Goal: Check status: Check status

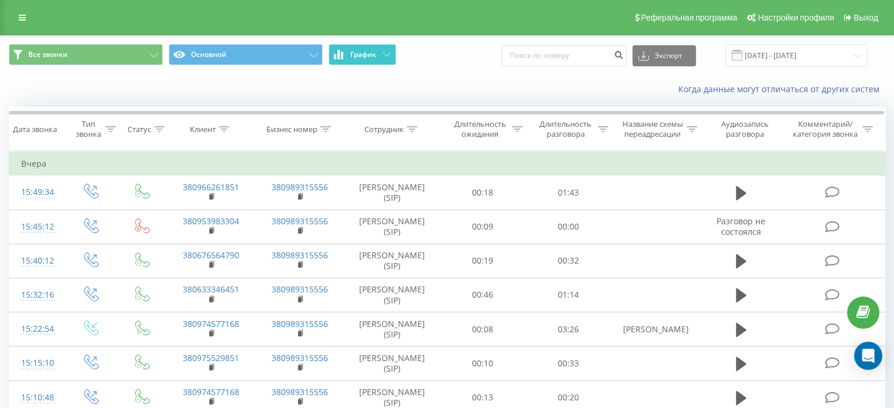
click at [387, 52] on icon at bounding box center [387, 54] width 8 height 4
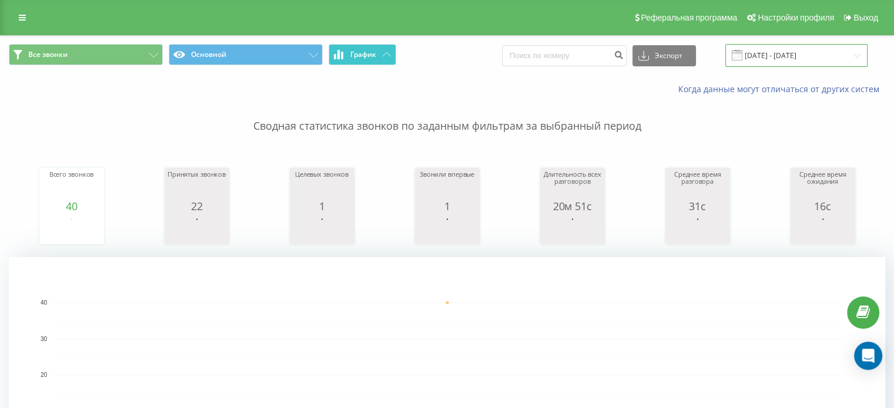
click at [859, 58] on input "19.09.2025 - 19.09.2025" at bounding box center [796, 55] width 142 height 23
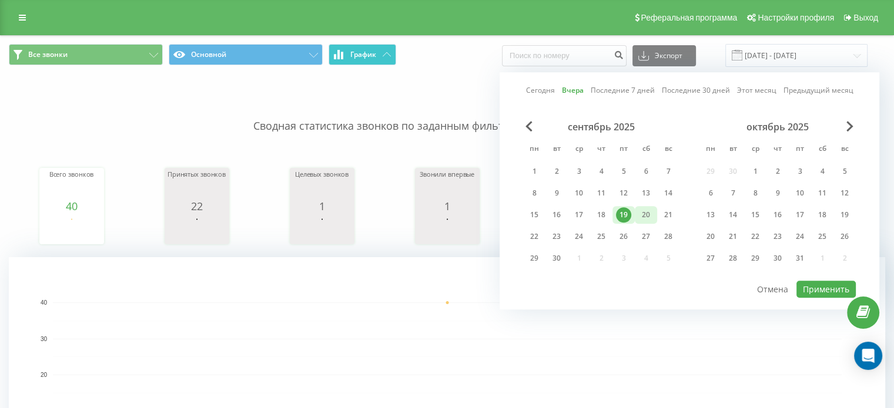
click at [647, 213] on div "20" at bounding box center [645, 214] width 15 height 15
click at [832, 286] on button "Применить" at bounding box center [825, 289] width 59 height 17
type input "[DATE] - [DATE]"
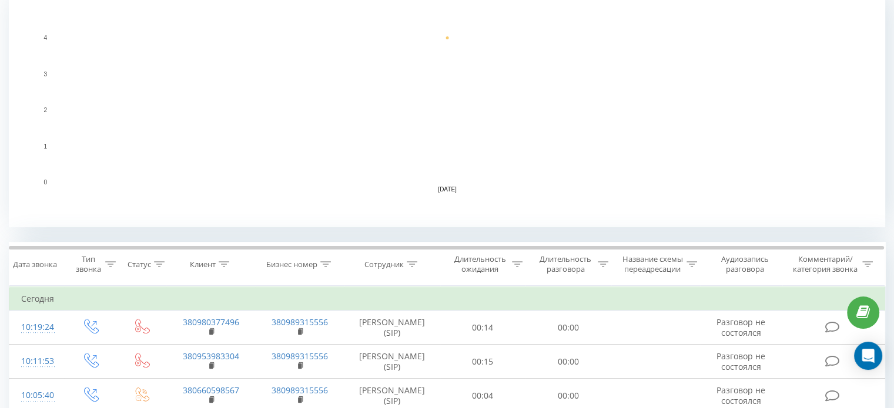
scroll to position [259, 0]
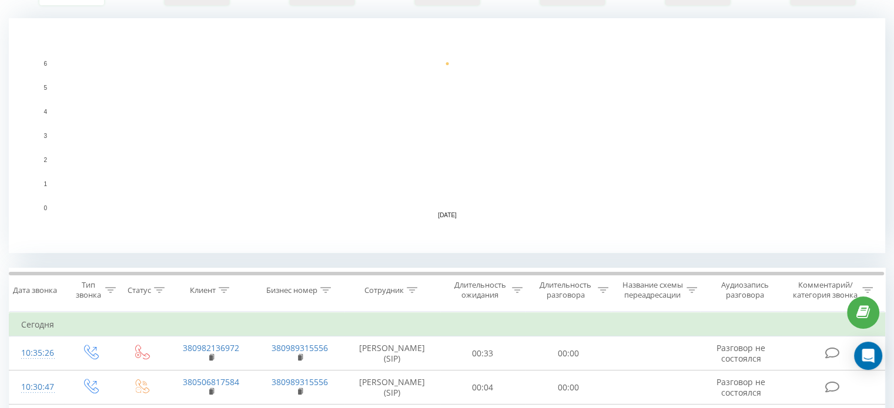
scroll to position [240, 0]
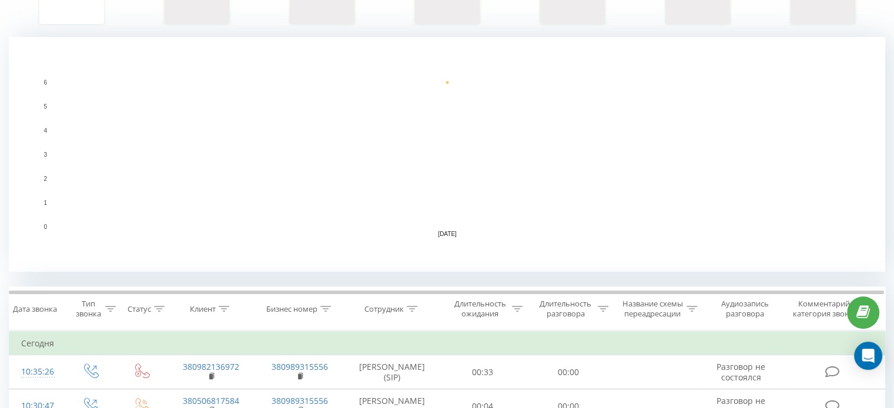
scroll to position [134, 0]
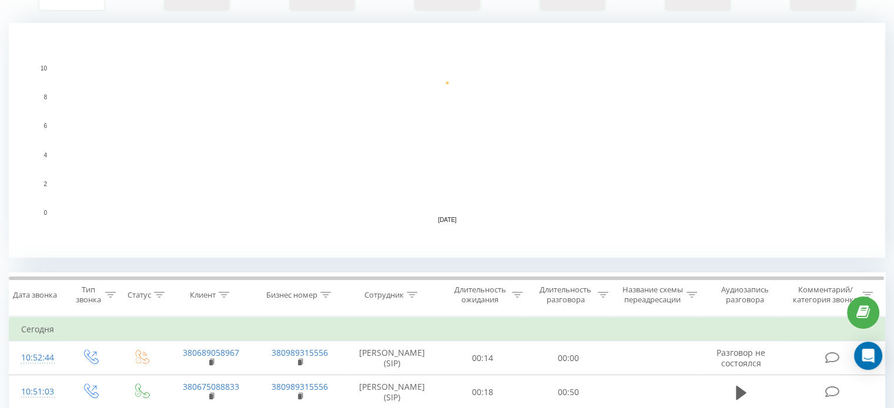
scroll to position [235, 0]
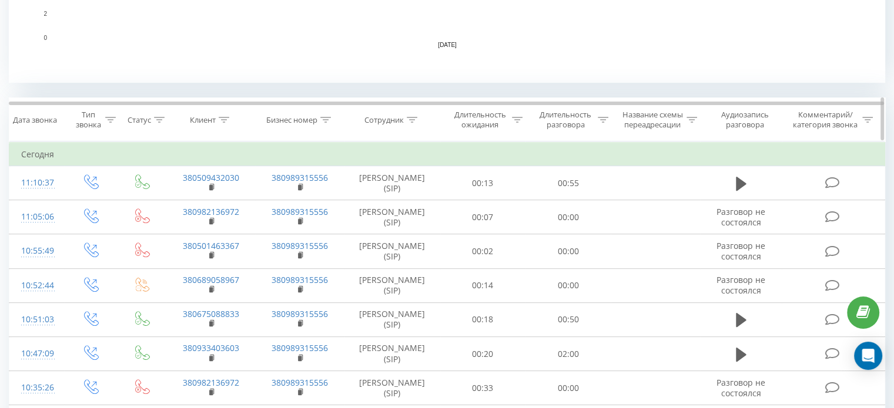
scroll to position [411, 0]
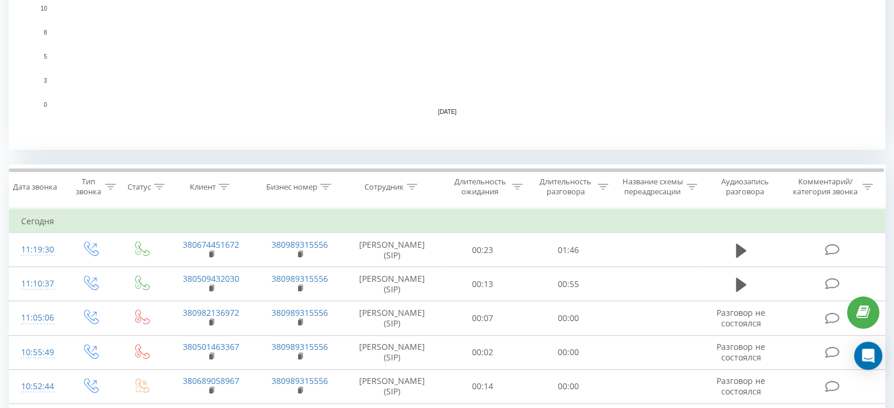
scroll to position [398, 0]
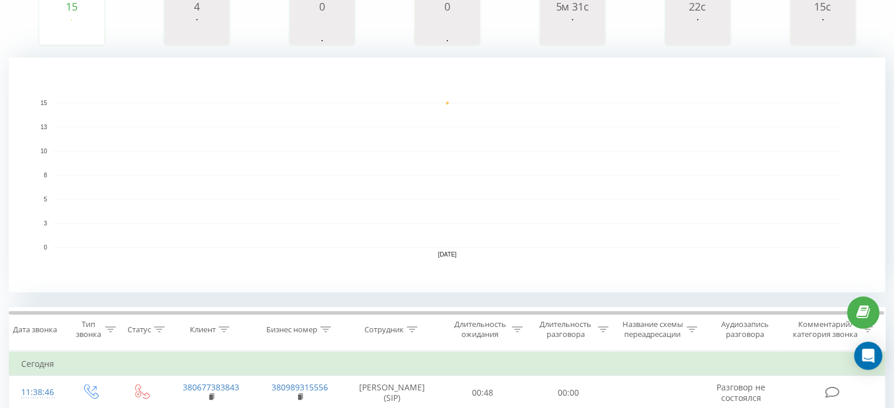
scroll to position [207, 0]
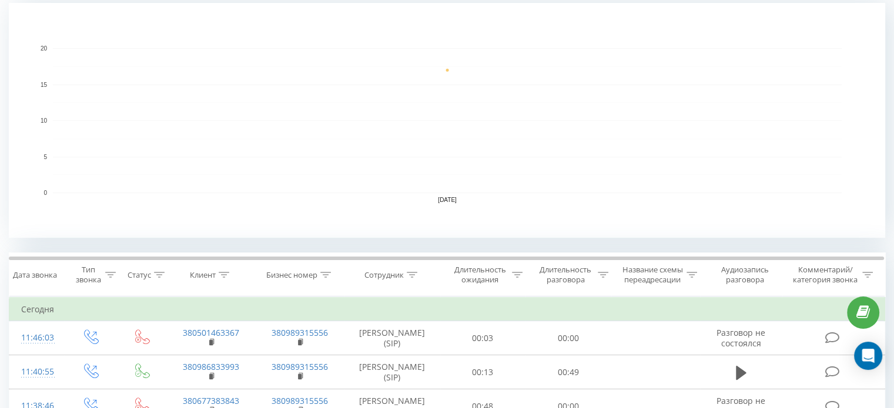
scroll to position [278, 0]
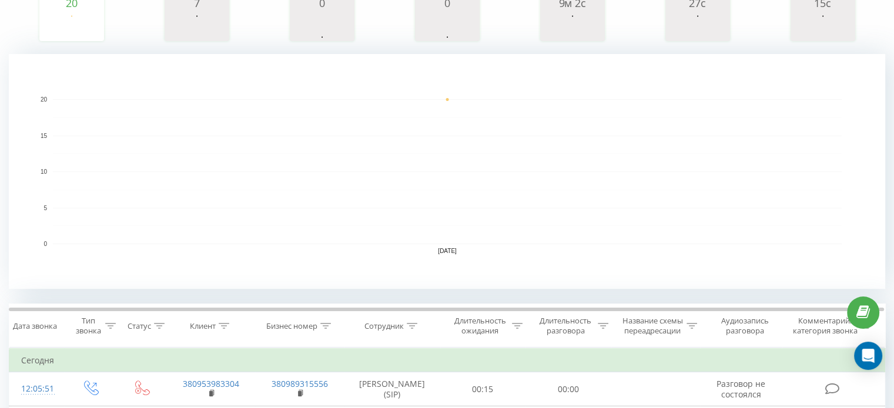
scroll to position [243, 0]
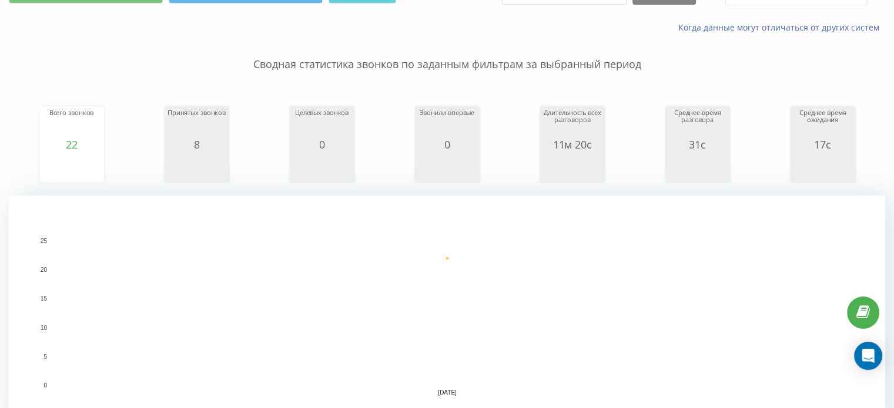
scroll to position [59, 0]
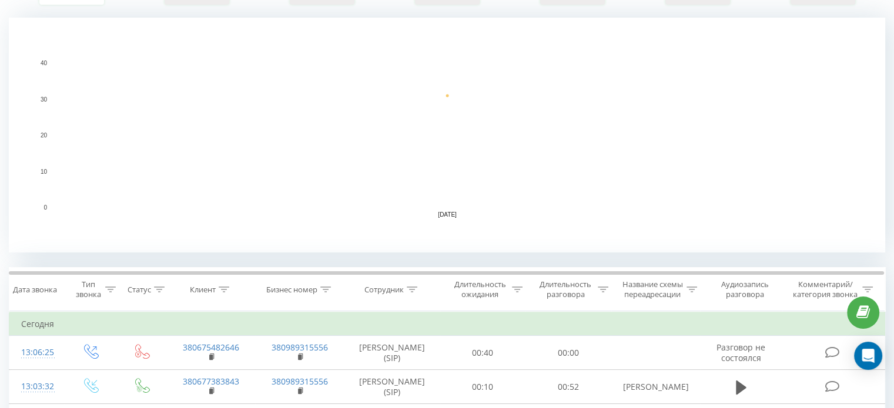
scroll to position [235, 0]
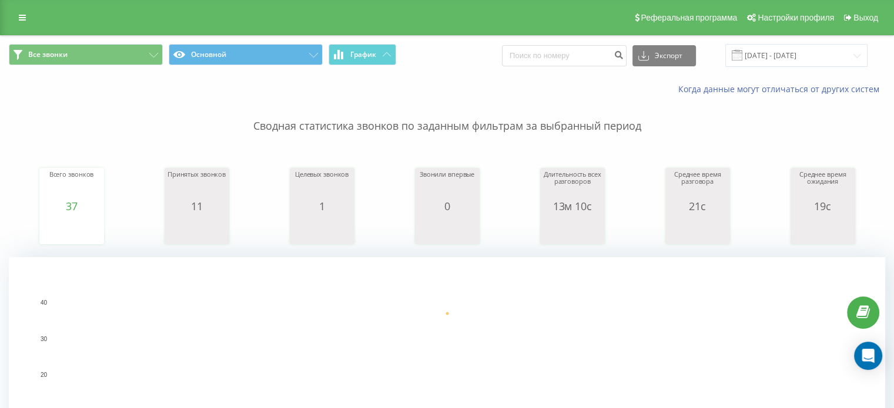
scroll to position [235, 0]
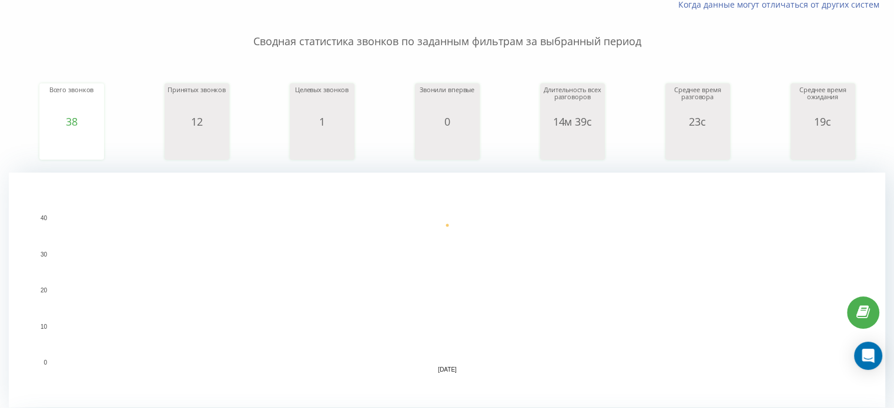
scroll to position [72, 0]
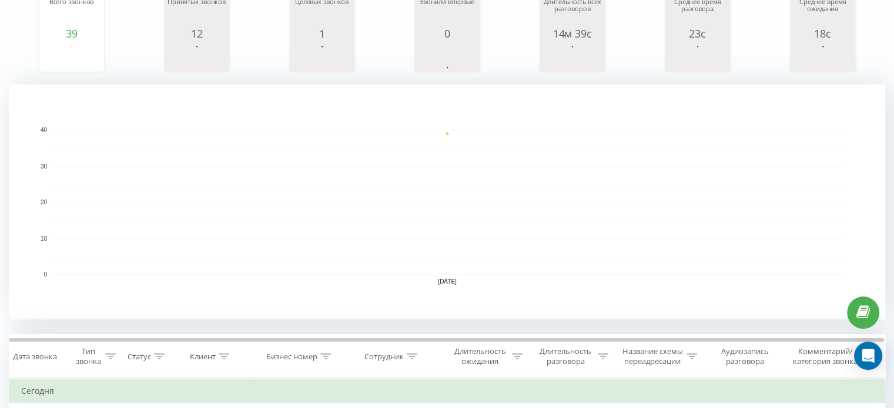
scroll to position [157, 0]
